Goal: Task Accomplishment & Management: Use online tool/utility

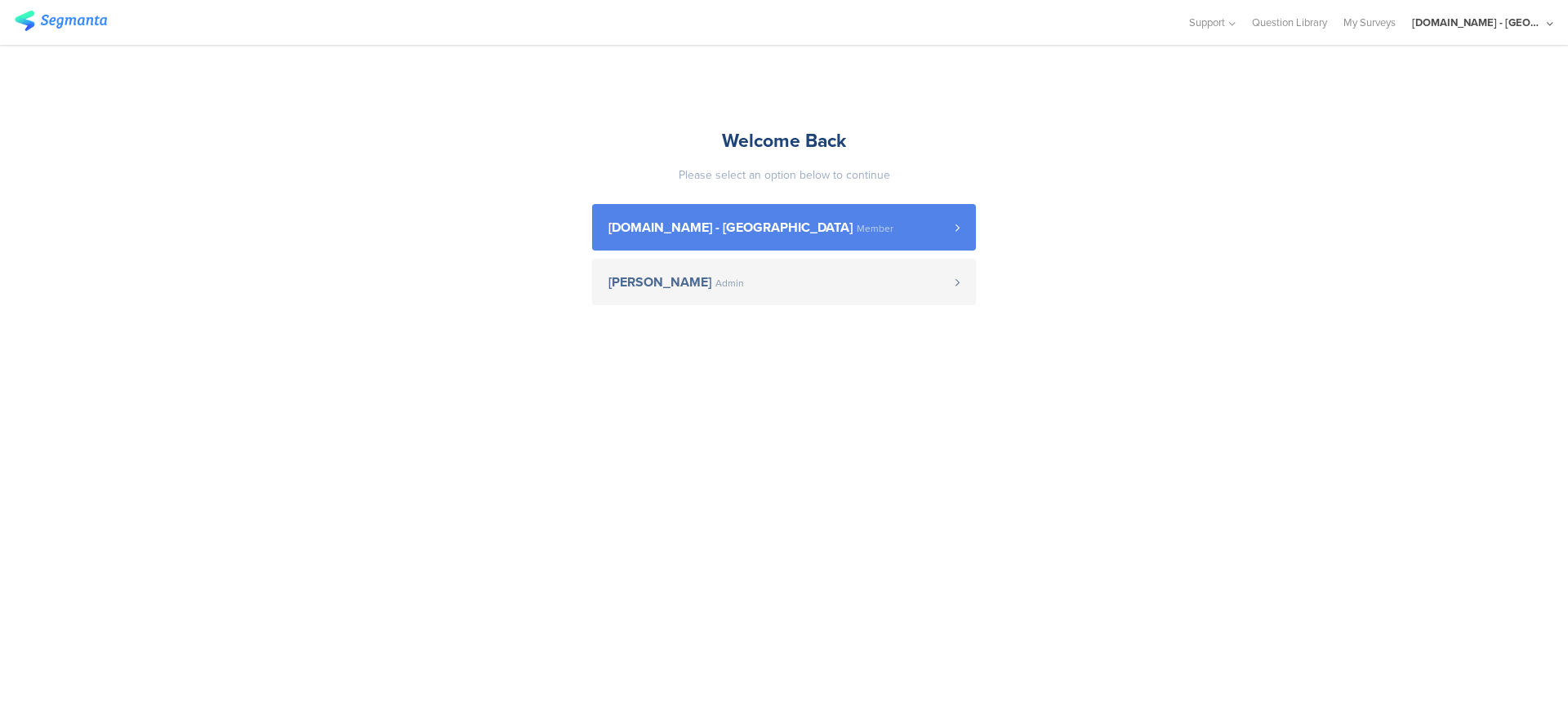
click at [818, 217] on link "Youtil.ro - Romania Member" at bounding box center [784, 227] width 384 height 47
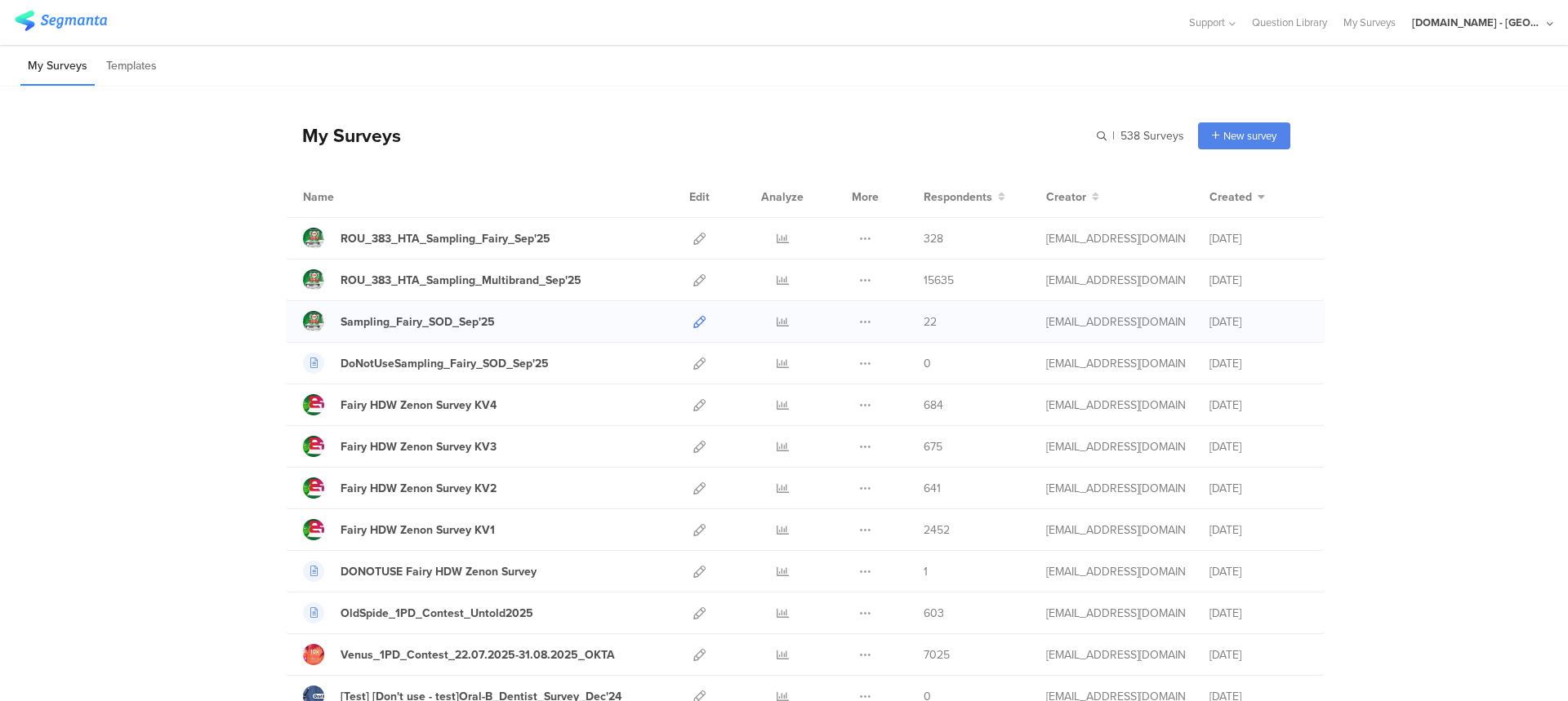
click at [693, 325] on icon at bounding box center [700, 322] width 13 height 13
click at [860, 323] on icon at bounding box center [866, 322] width 13 height 13
click at [829, 394] on link "Export" at bounding box center [833, 392] width 90 height 30
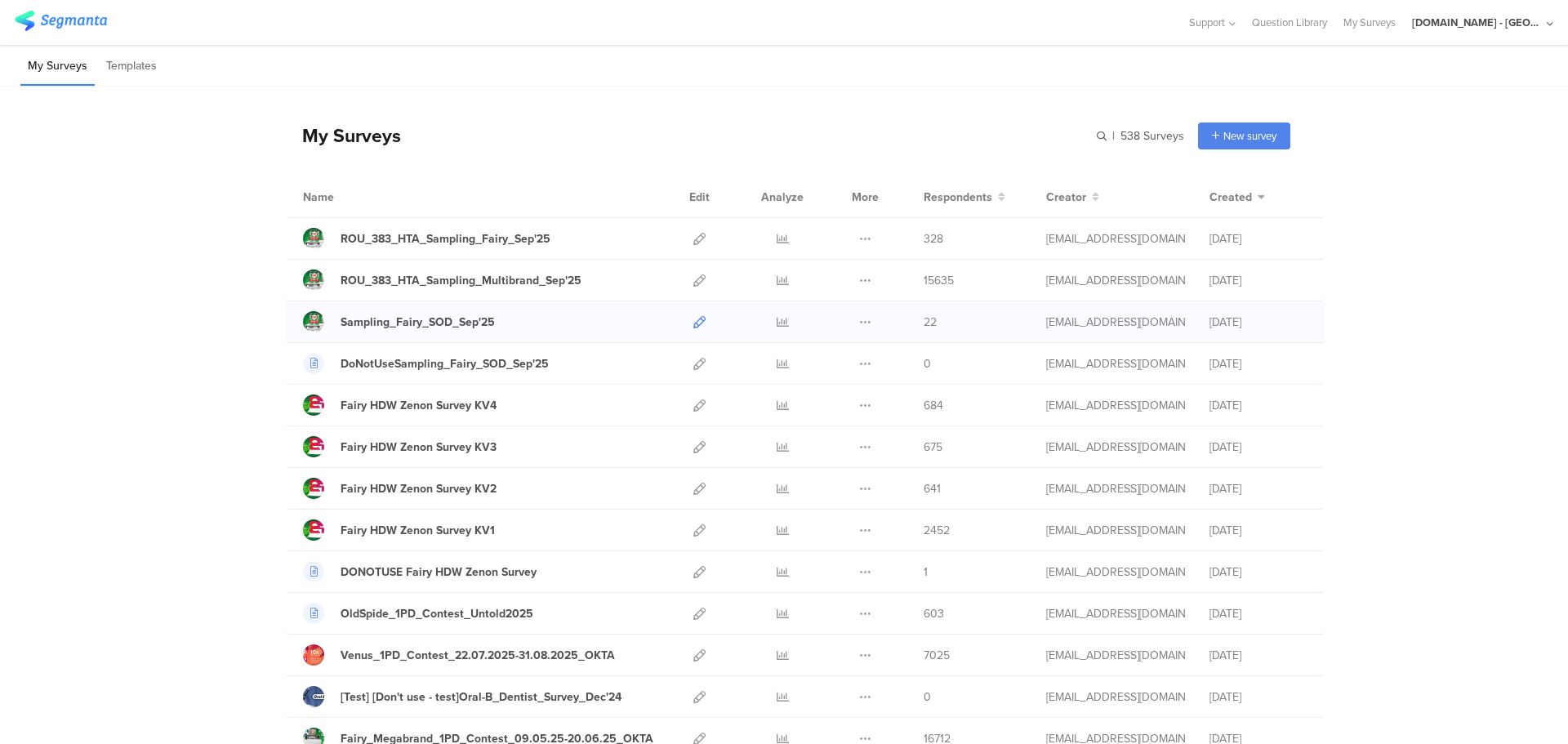
click at [696, 324] on icon at bounding box center [700, 322] width 13 height 13
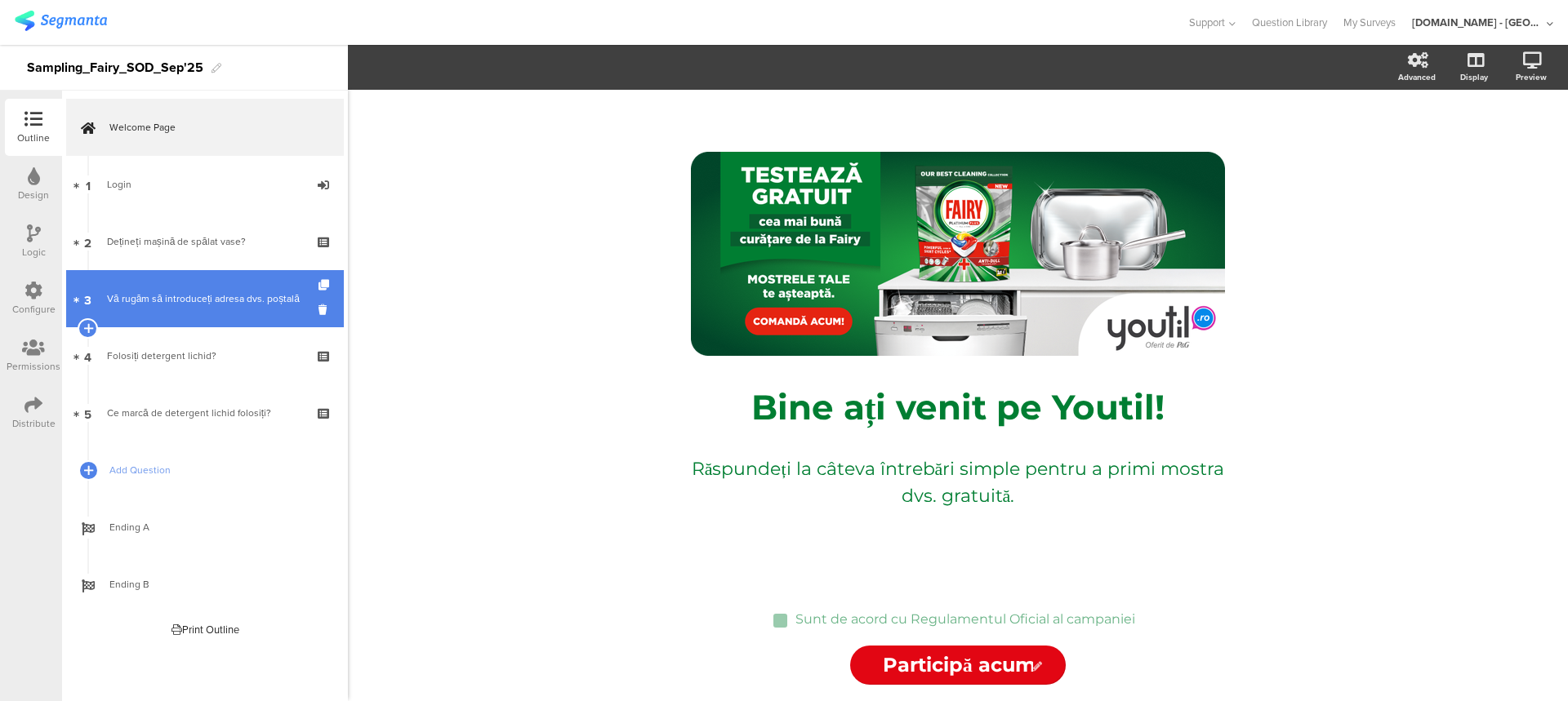
click at [229, 304] on div "Vă rugăm să introduceți adresa dvs. poștală" at bounding box center [205, 299] width 195 height 16
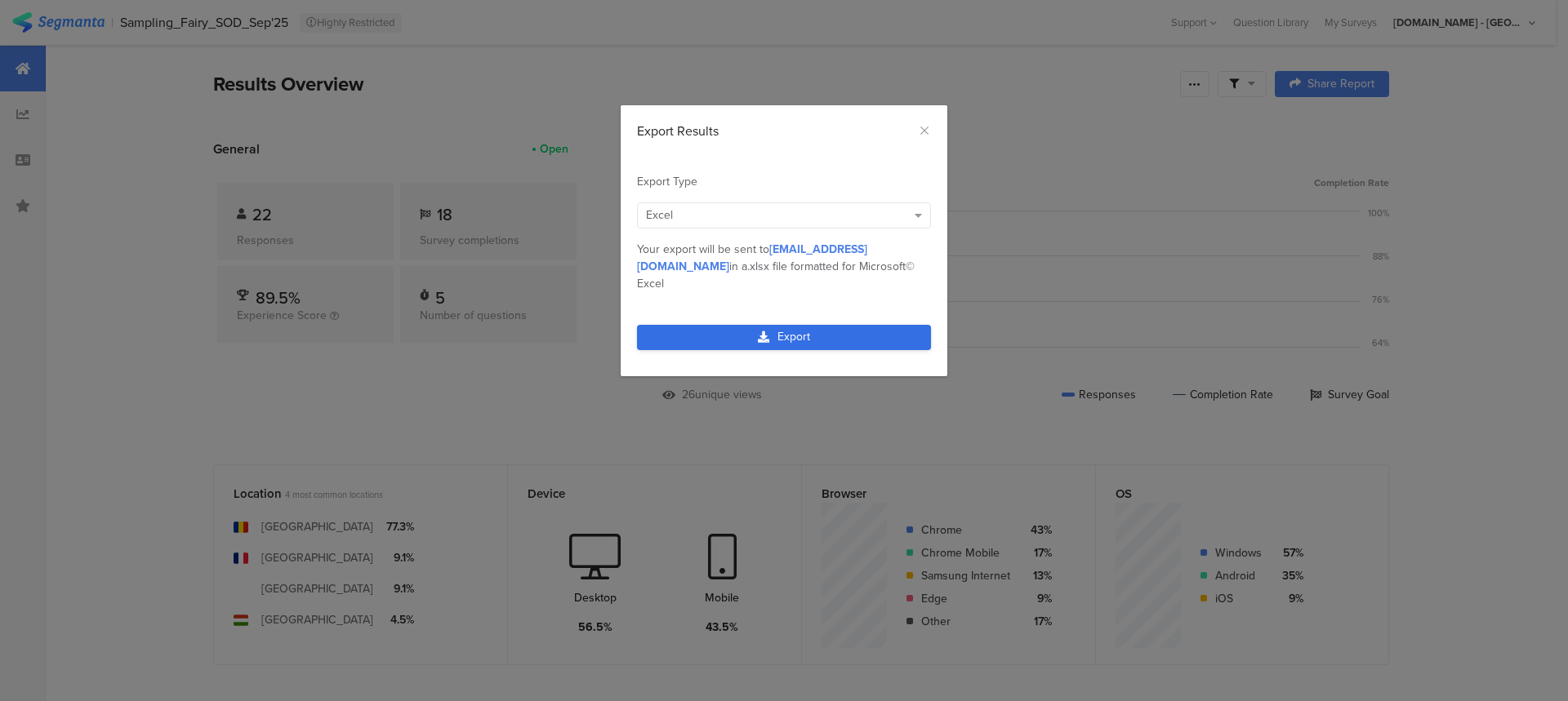
click at [793, 327] on link "Export" at bounding box center [784, 337] width 294 height 25
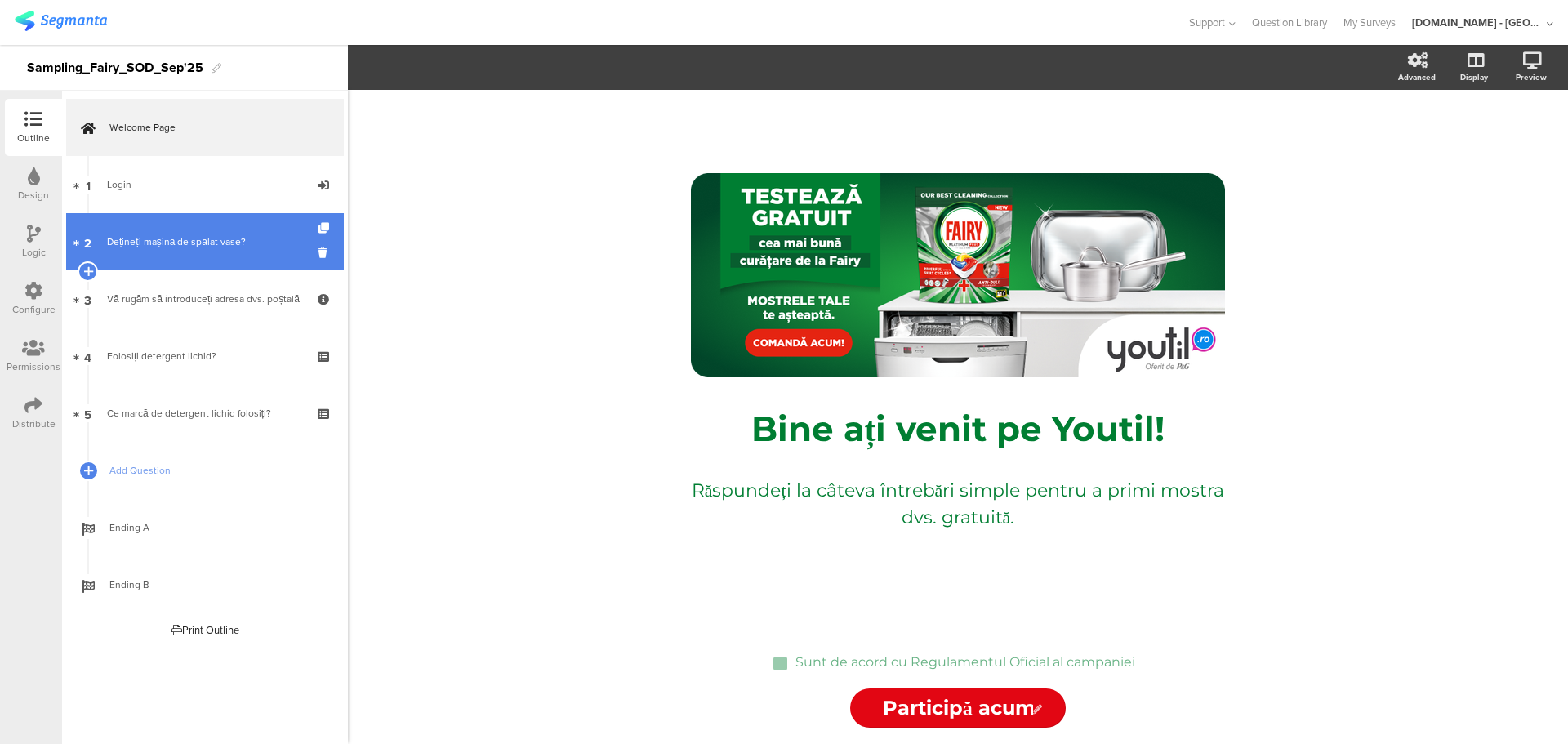
click at [164, 237] on div "Dețineți mașină de spălat vase?" at bounding box center [205, 242] width 195 height 16
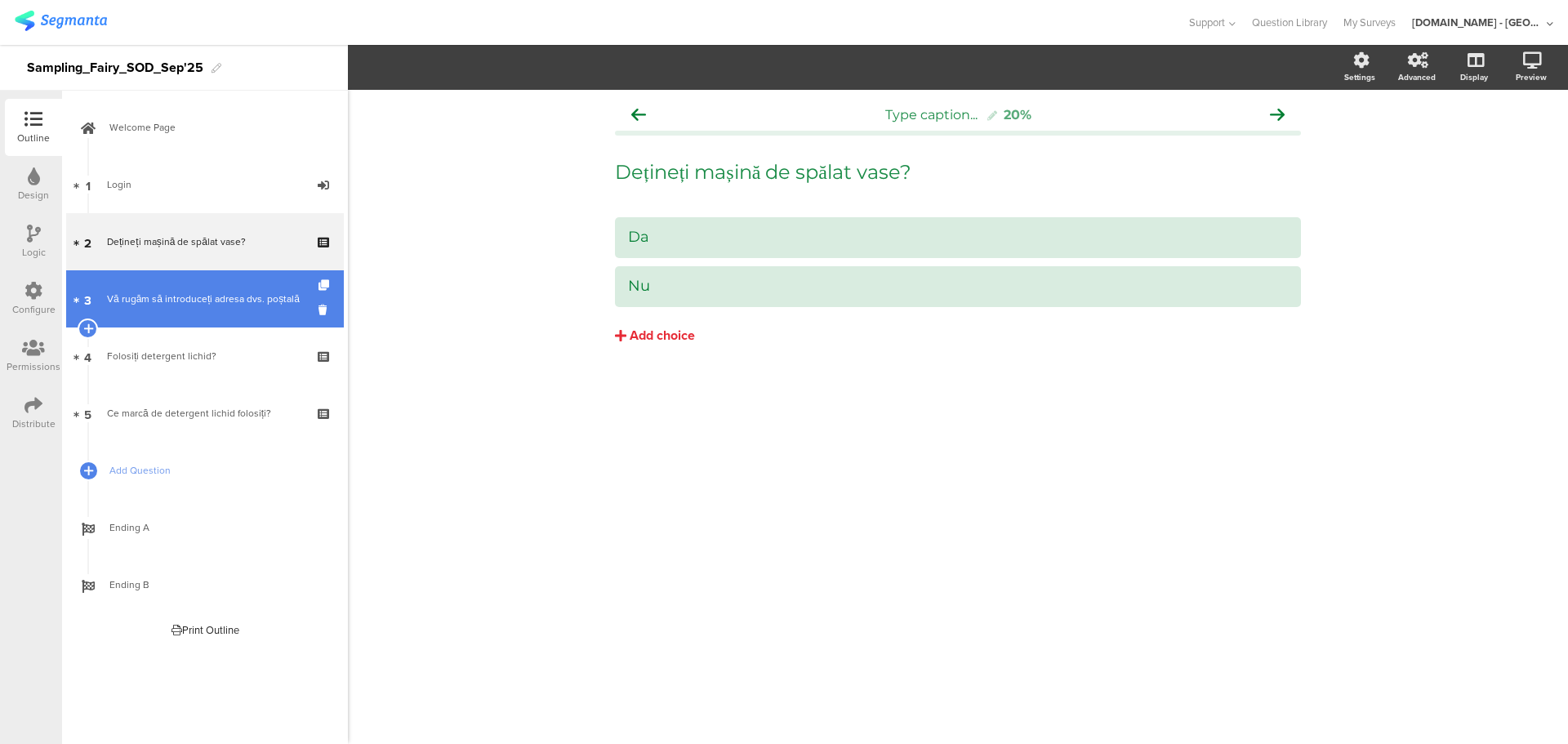
click at [168, 289] on link "3 Vă rugăm să introduceți adresa dvs. poștală" at bounding box center [205, 299] width 278 height 57
